Goal: Transaction & Acquisition: Purchase product/service

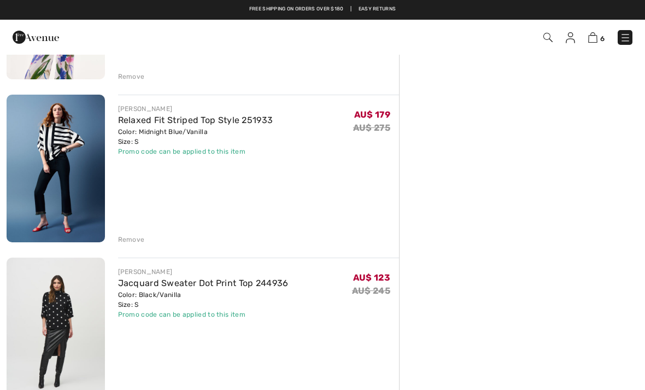
scroll to position [697, 0]
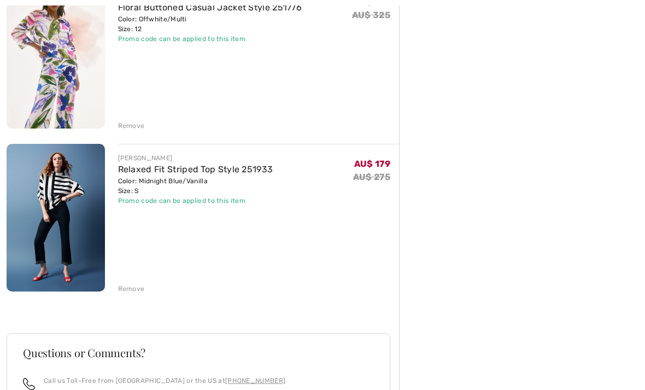
scroll to position [652, 0]
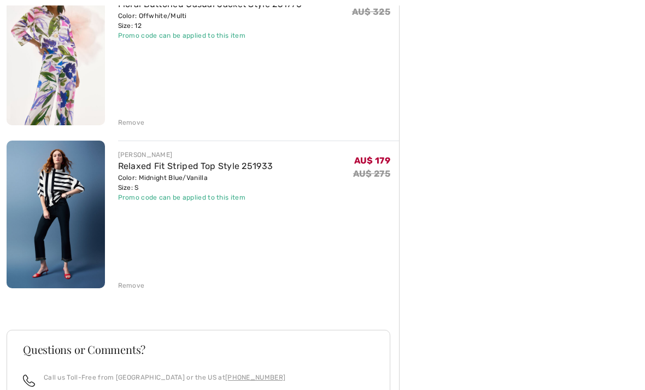
click at [133, 285] on div "Remove" at bounding box center [131, 286] width 27 height 10
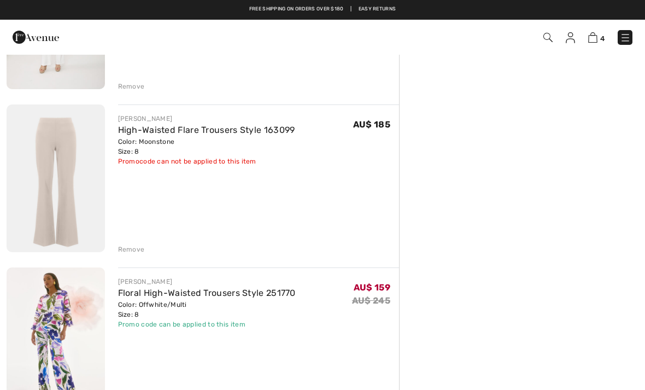
scroll to position [201, 0]
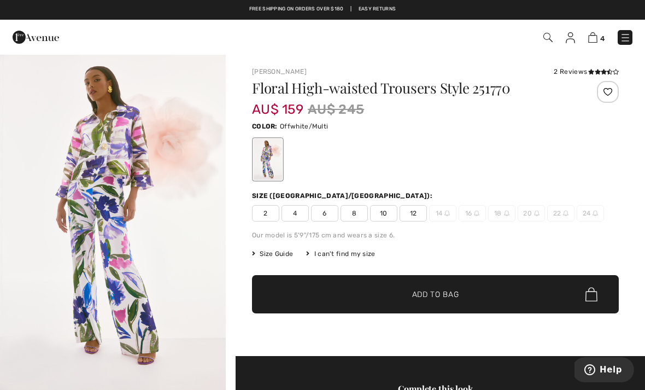
click at [126, 276] on img "1 / 5" at bounding box center [113, 223] width 226 height 338
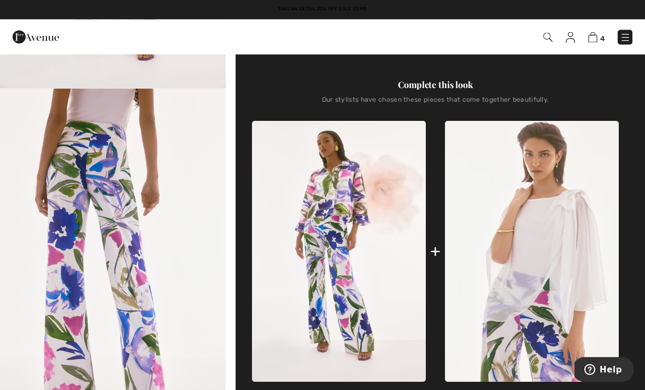
scroll to position [304, 0]
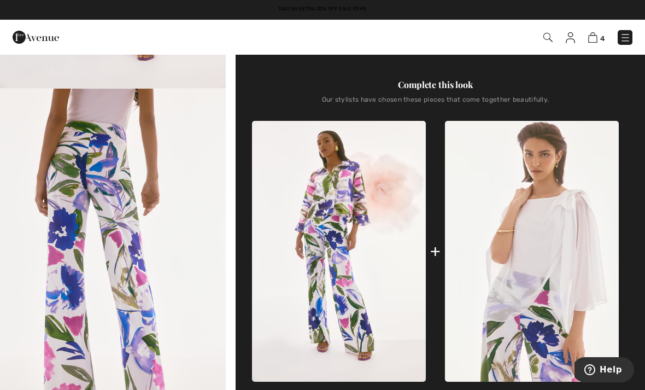
click at [334, 189] on img at bounding box center [339, 251] width 174 height 261
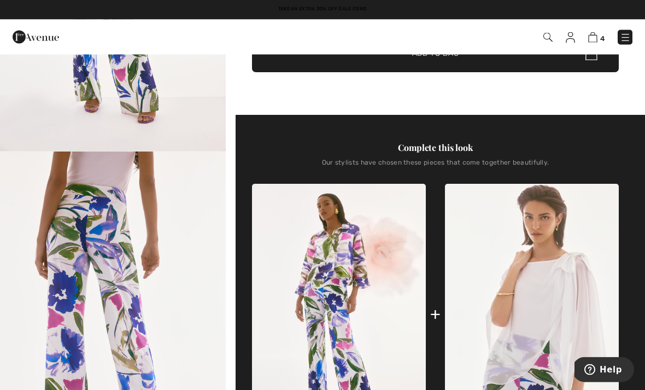
scroll to position [272, 0]
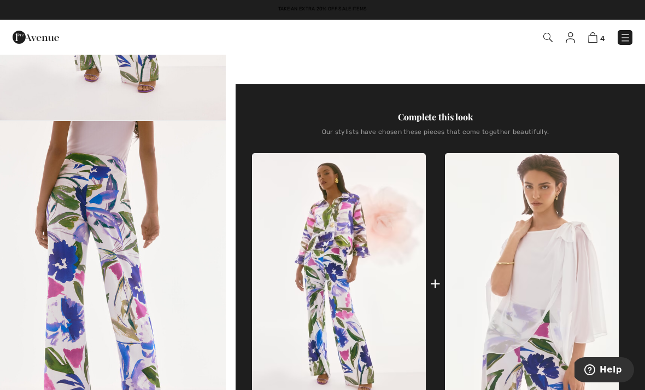
click at [438, 284] on div "+" at bounding box center [435, 283] width 10 height 25
click at [360, 271] on img at bounding box center [339, 283] width 174 height 261
click at [351, 225] on img at bounding box center [339, 283] width 174 height 261
click at [603, 37] on span "4" at bounding box center [602, 38] width 4 height 8
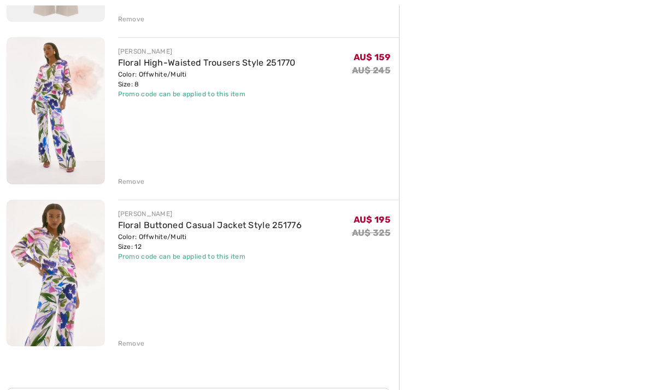
scroll to position [431, 0]
click at [62, 266] on img at bounding box center [56, 273] width 98 height 147
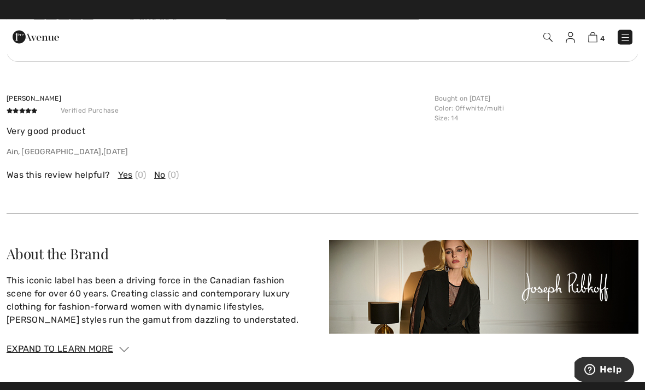
scroll to position [1942, 0]
